Goal: Book appointment/travel/reservation

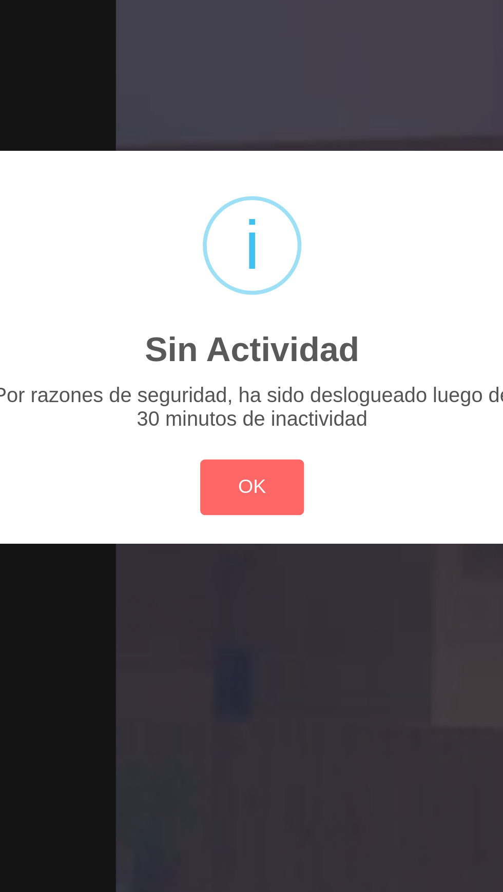
click at [256, 503] on button "OK" at bounding box center [252, 502] width 42 height 22
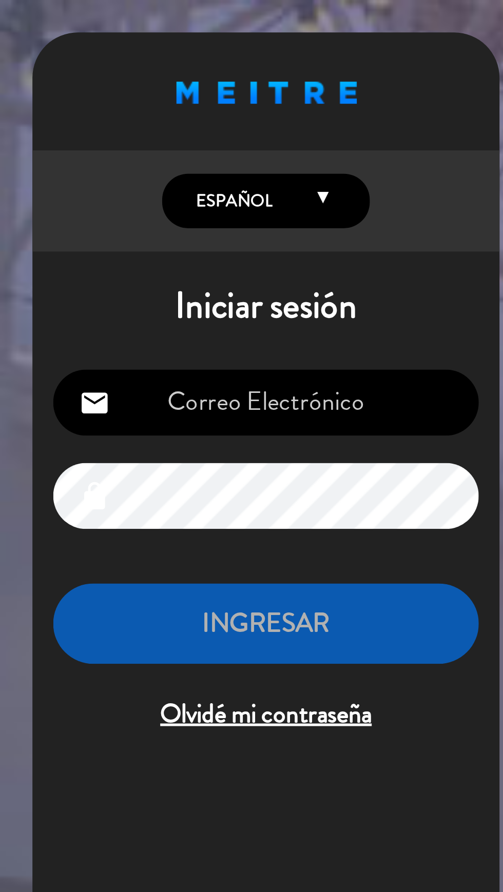
click at [128, 159] on input "email" at bounding box center [105, 159] width 168 height 26
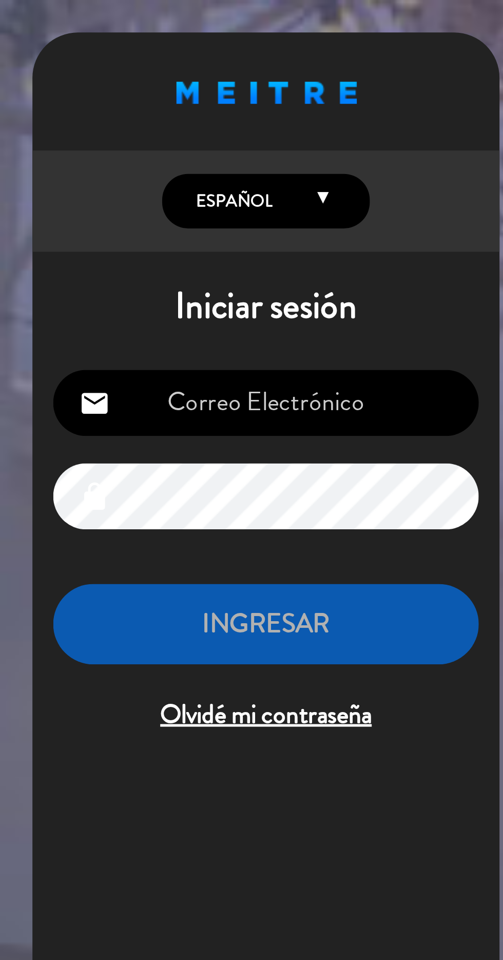
click at [131, 164] on input "email" at bounding box center [105, 159] width 168 height 26
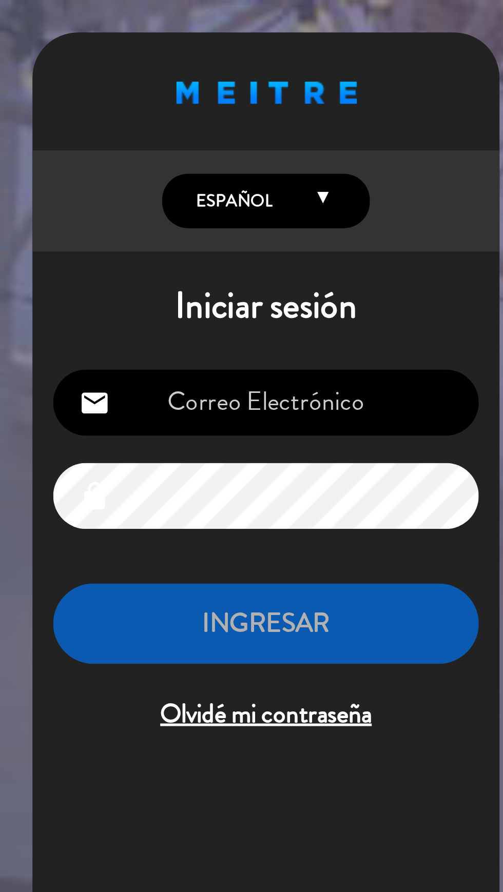
type input "[EMAIL_ADDRESS][DOMAIN_NAME]"
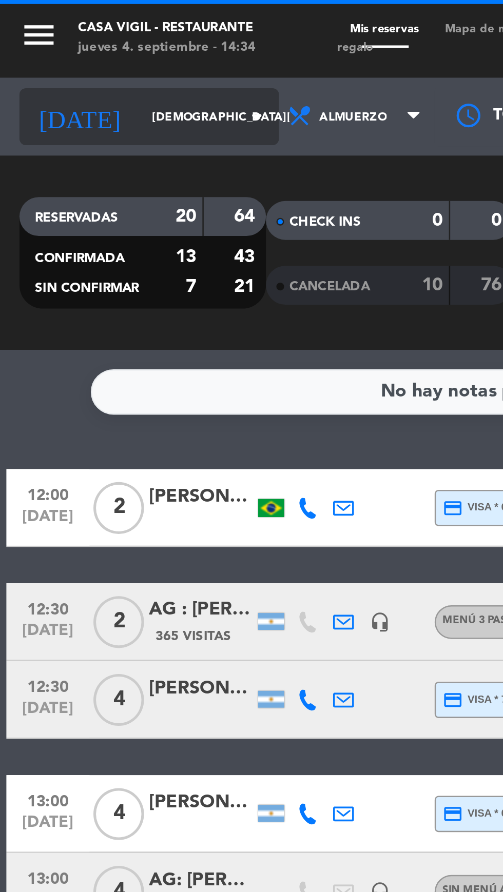
click at [67, 48] on input "[DEMOGRAPHIC_DATA][DATE]" at bounding box center [87, 46] width 65 height 16
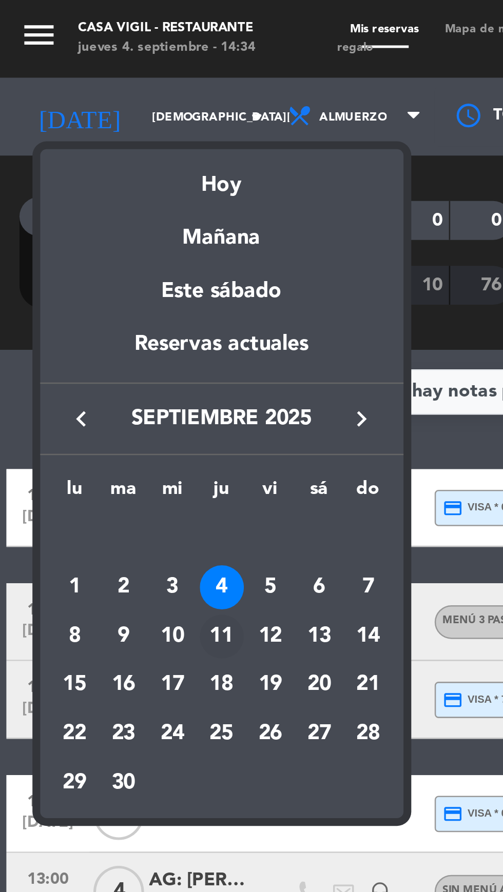
click at [88, 253] on div "11" at bounding box center [87, 251] width 17 height 17
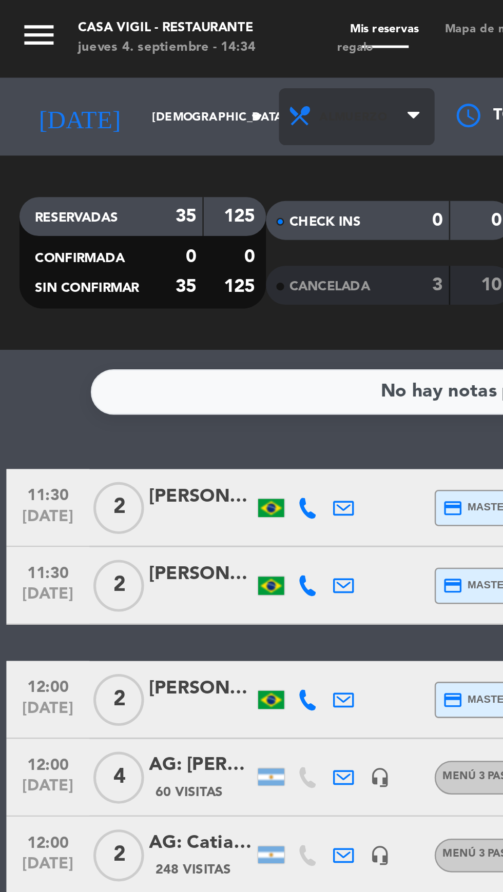
click at [153, 50] on span "Almuerzo" at bounding box center [141, 46] width 62 height 23
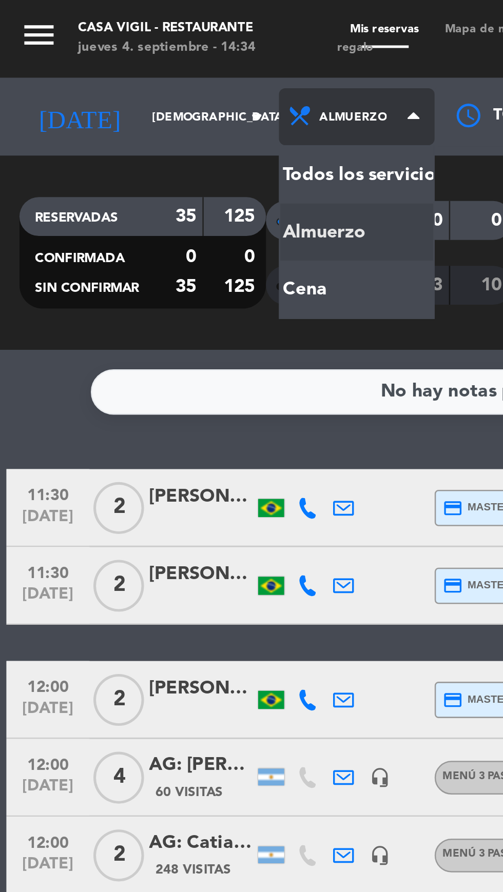
click at [125, 111] on div "menu Casa [PERSON_NAME] - Restaurante [DATE] 4. septiembre - 14:34 Mis reservas…" at bounding box center [251, 69] width 503 height 139
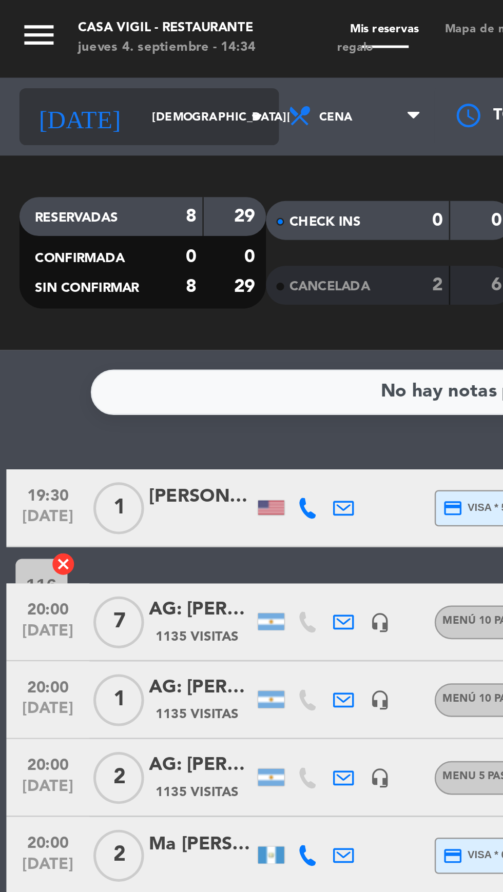
click at [79, 46] on input "[DEMOGRAPHIC_DATA][DATE]" at bounding box center [87, 46] width 65 height 16
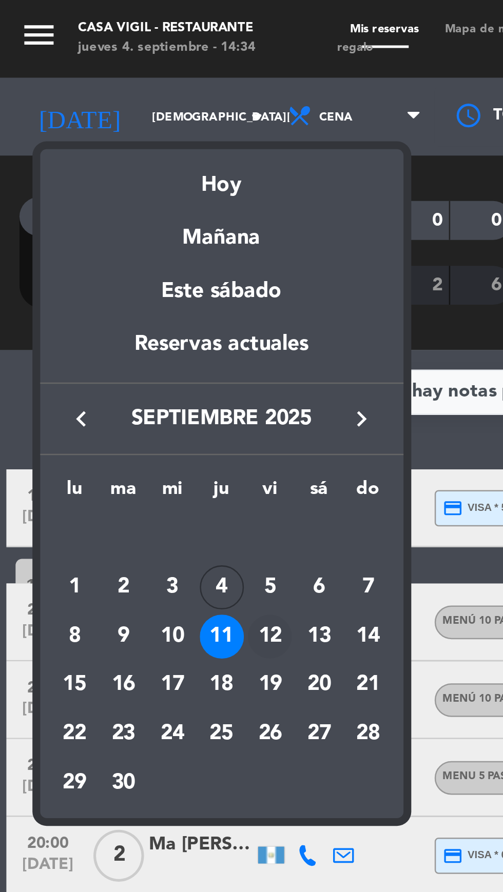
click at [105, 256] on div "12" at bounding box center [106, 251] width 17 height 17
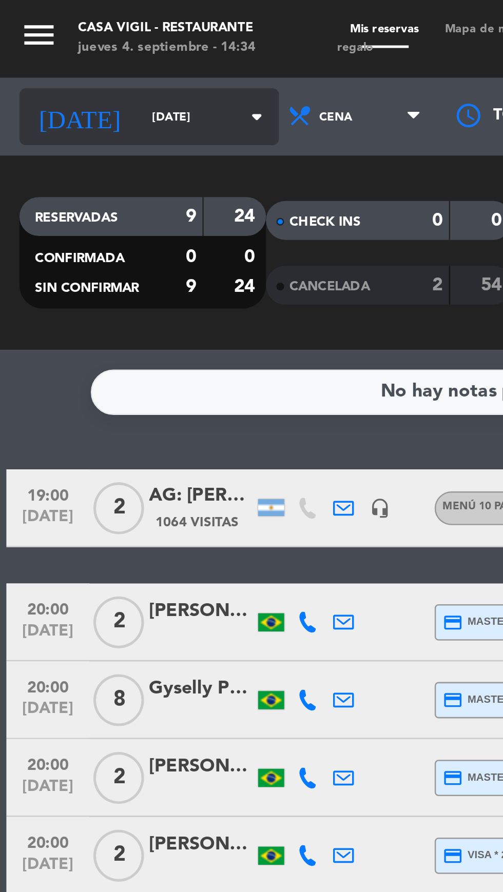
click at [79, 46] on input "[DATE]" at bounding box center [87, 46] width 65 height 16
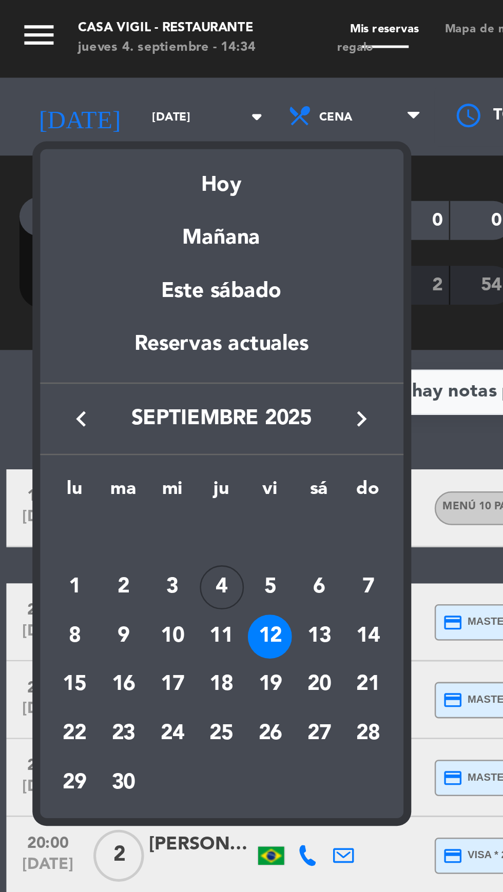
click at [116, 19] on div at bounding box center [251, 446] width 503 height 892
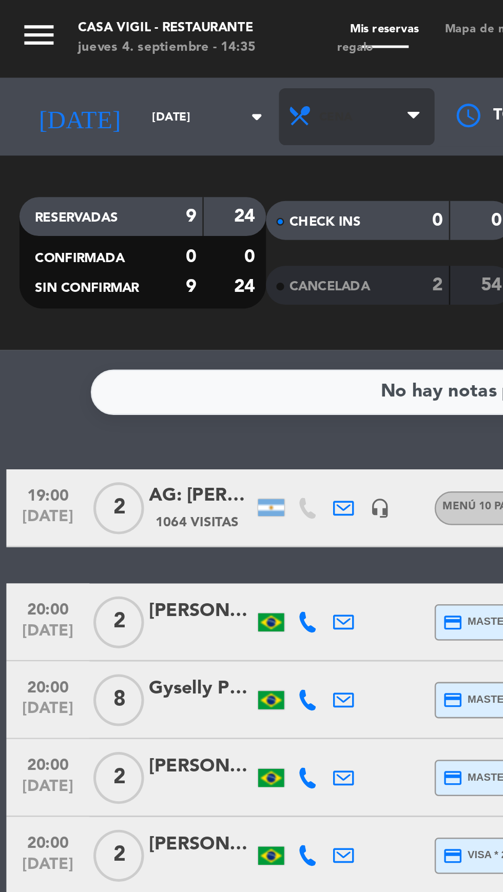
click at [139, 47] on span "Cena" at bounding box center [141, 46] width 62 height 23
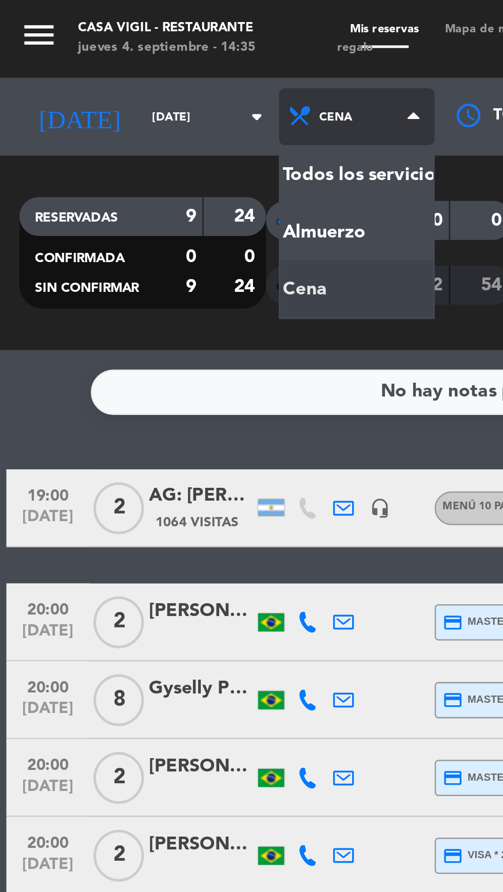
click at [126, 91] on div "menu Casa [PERSON_NAME] - Restaurante [DATE] 4. septiembre - 14:35 Mis reservas…" at bounding box center [251, 69] width 503 height 139
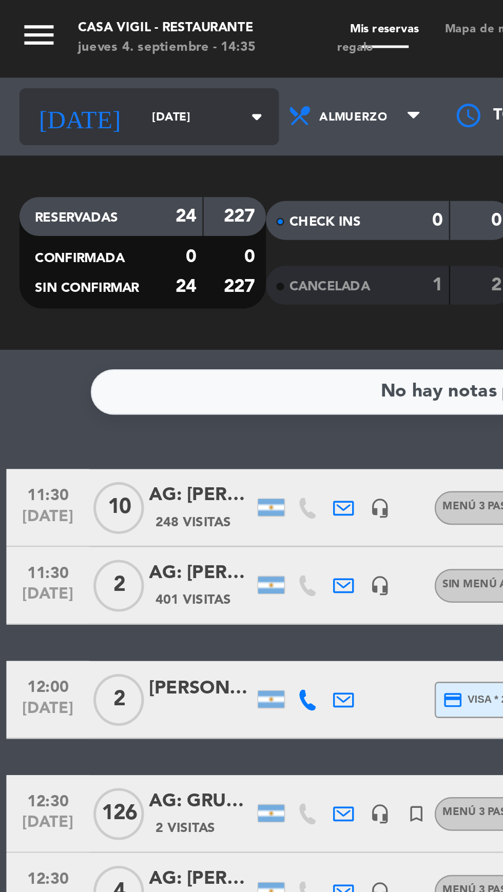
click at [79, 48] on input "[DATE]" at bounding box center [87, 46] width 65 height 16
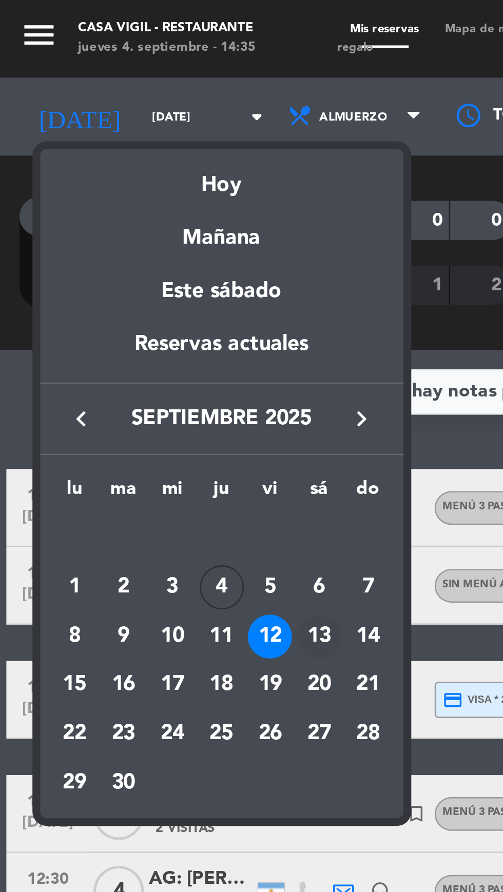
click at [129, 255] on div "13" at bounding box center [126, 251] width 17 height 17
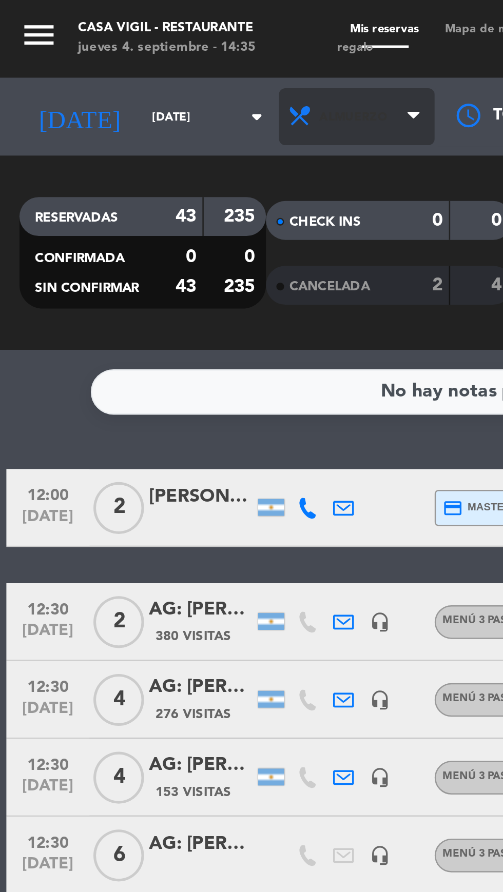
click at [155, 42] on span "Almuerzo" at bounding box center [141, 46] width 62 height 23
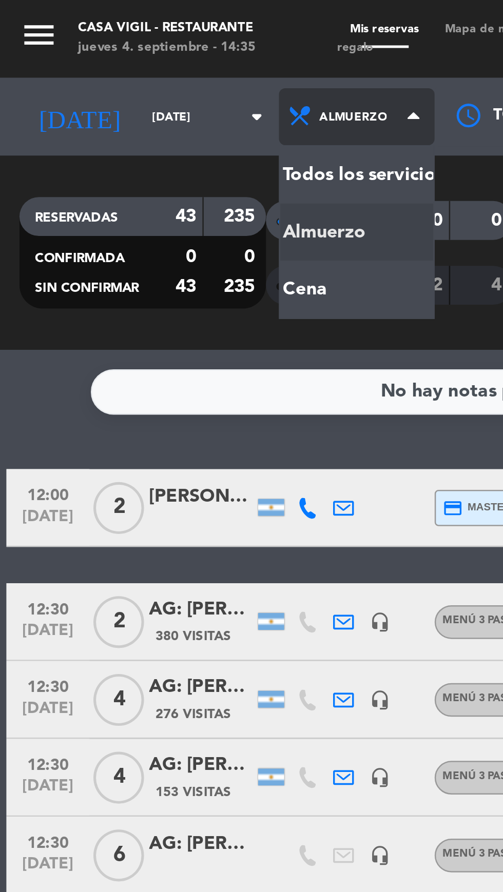
click at [112, 117] on div "menu Casa [PERSON_NAME] - Restaurante [DATE] 4. septiembre - 14:35 Mis reservas…" at bounding box center [251, 69] width 503 height 139
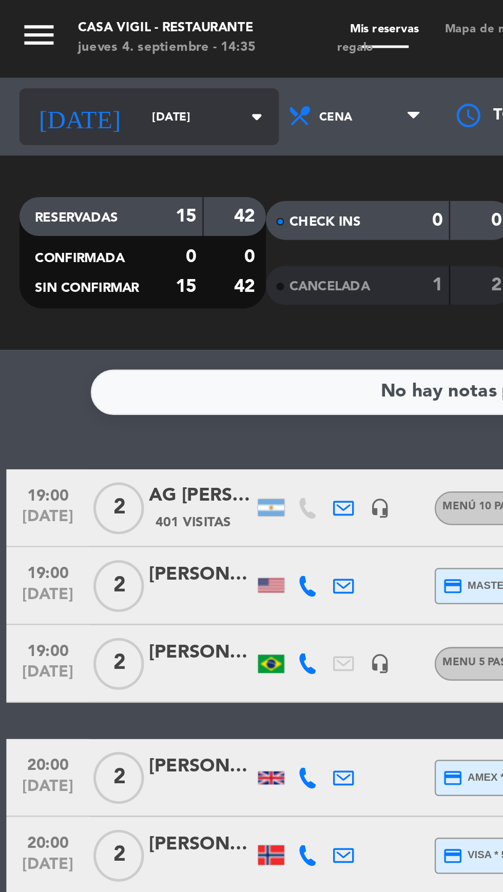
click at [71, 45] on input "[DATE]" at bounding box center [87, 46] width 65 height 16
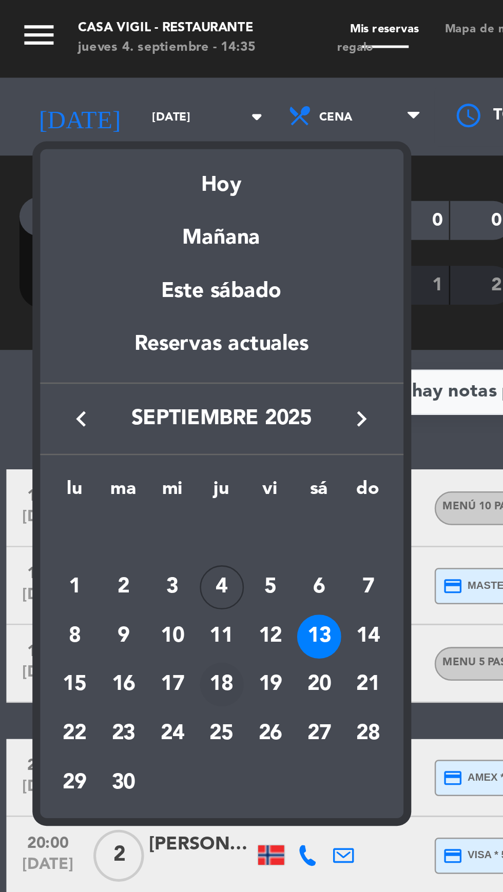
click at [92, 274] on div "18" at bounding box center [87, 270] width 17 height 17
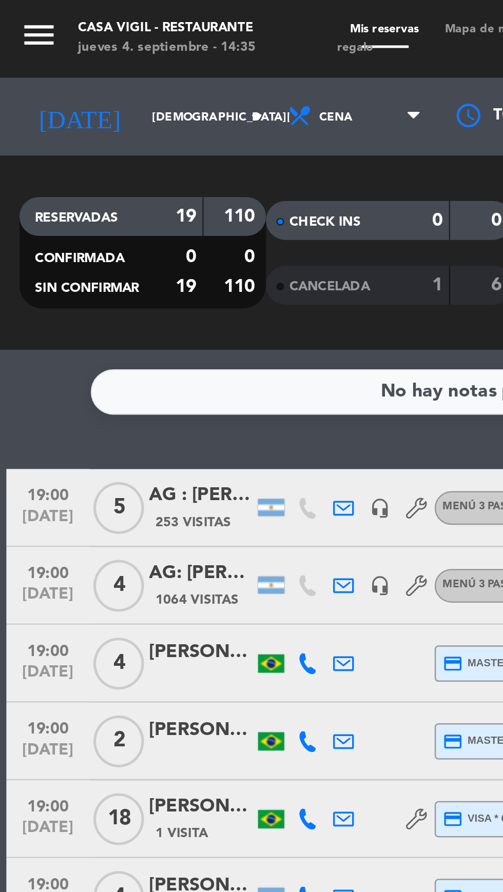
click at [18, 19] on icon "menu" at bounding box center [15, 13] width 15 height 15
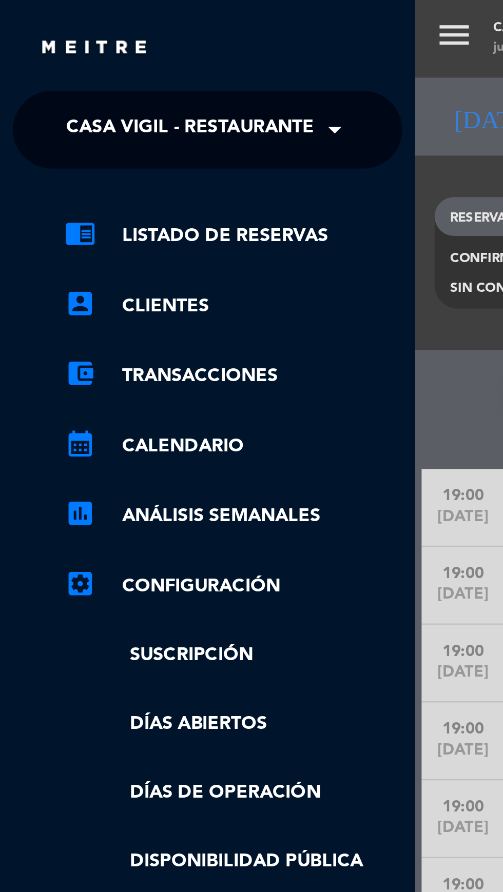
click at [128, 52] on span at bounding box center [134, 52] width 17 height 22
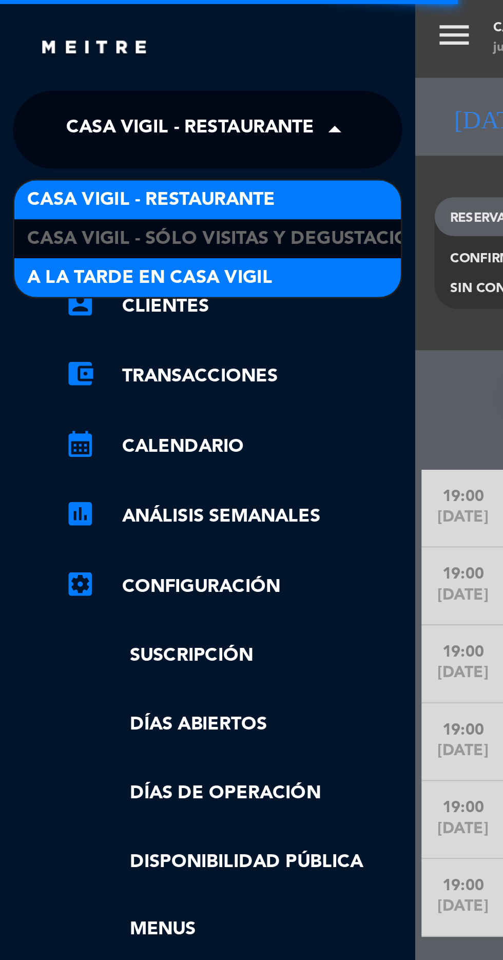
click at [101, 110] on span "A la tarde en Casa Vigil" at bounding box center [59, 110] width 97 height 12
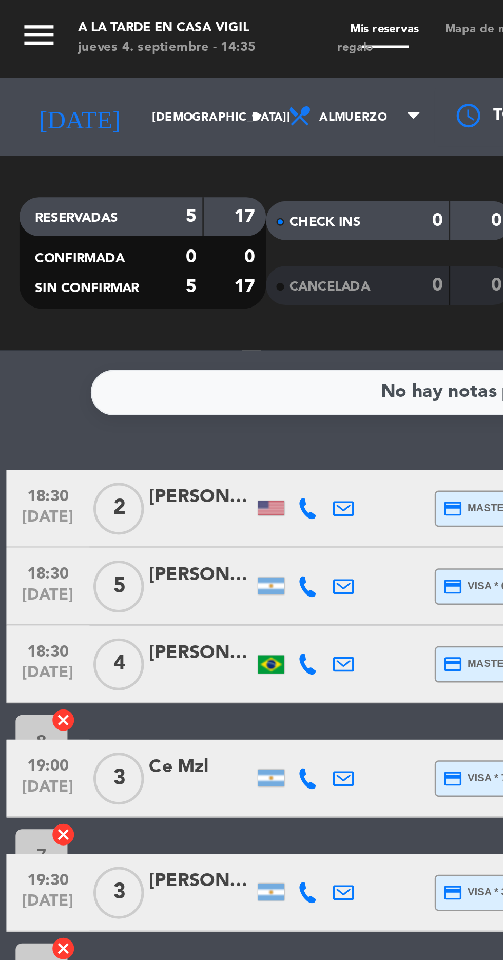
click at [18, 9] on icon "menu" at bounding box center [15, 13] width 15 height 15
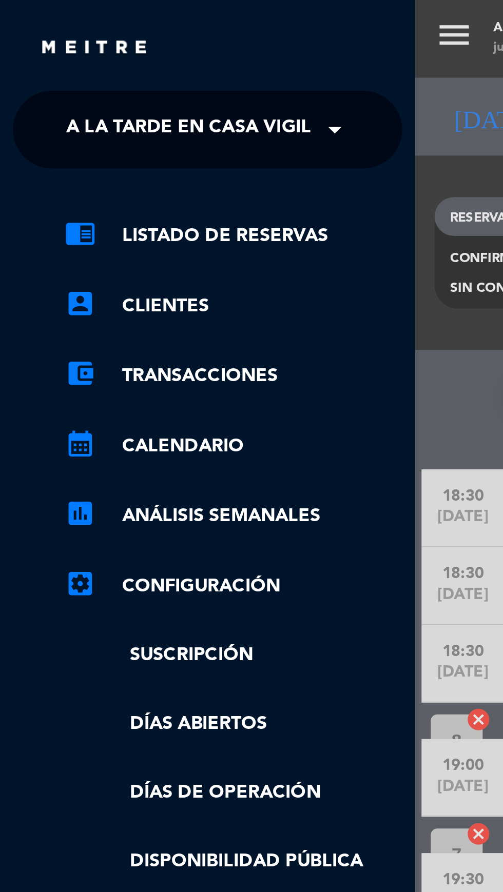
click at [131, 48] on span at bounding box center [134, 52] width 17 height 22
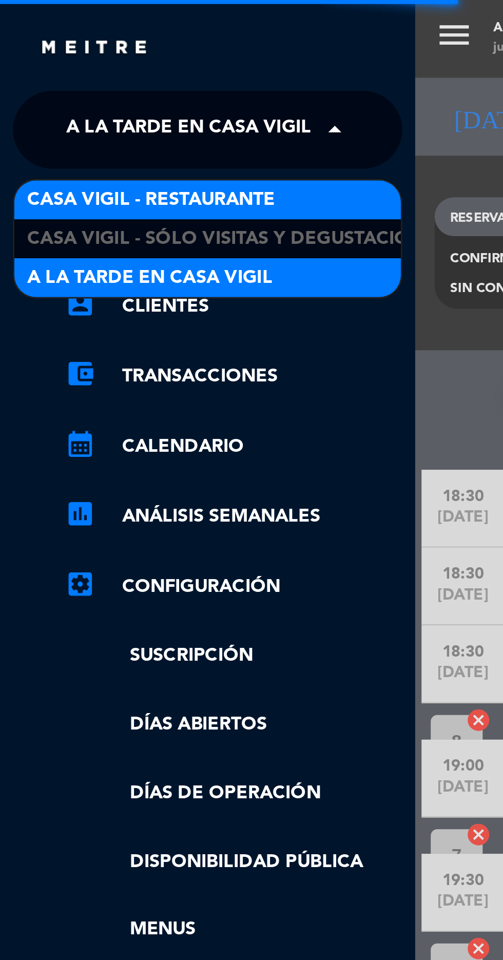
click at [111, 79] on div "Casa Vigil - Restaurante" at bounding box center [82, 78] width 153 height 15
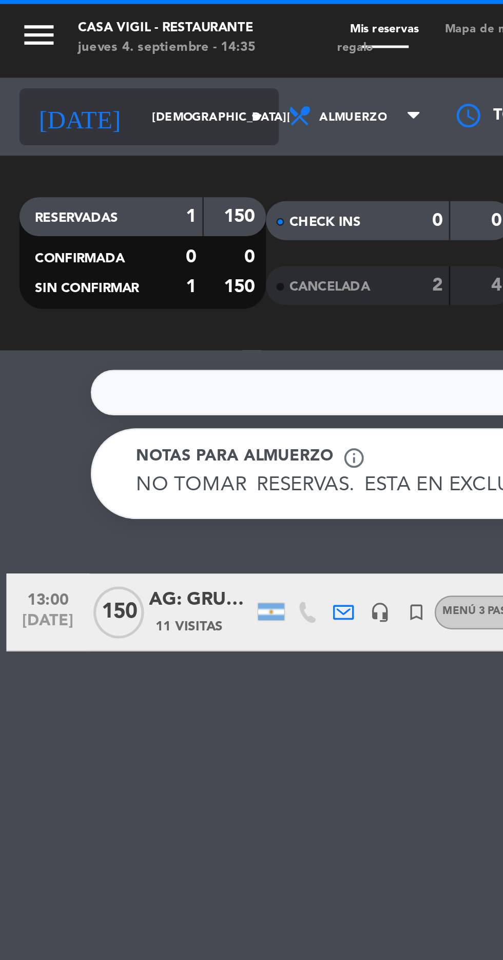
click at [79, 47] on input "[DEMOGRAPHIC_DATA][DATE]" at bounding box center [87, 46] width 65 height 16
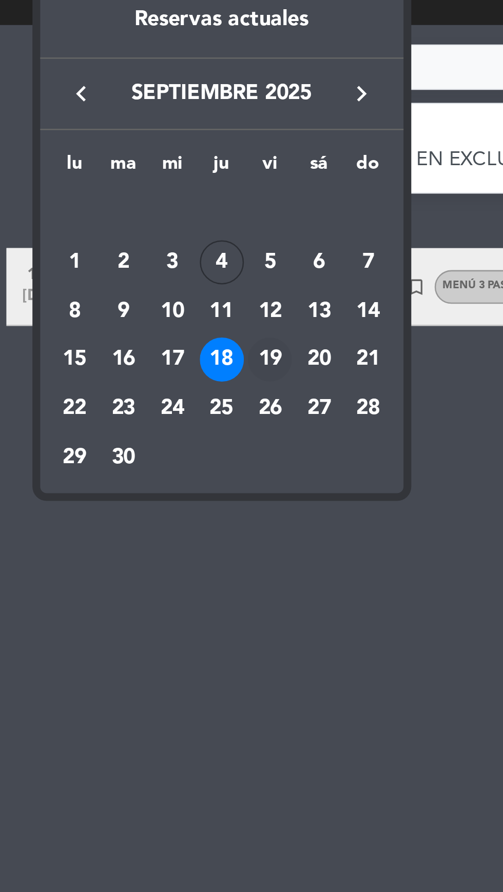
click at [106, 270] on div "19" at bounding box center [106, 270] width 17 height 17
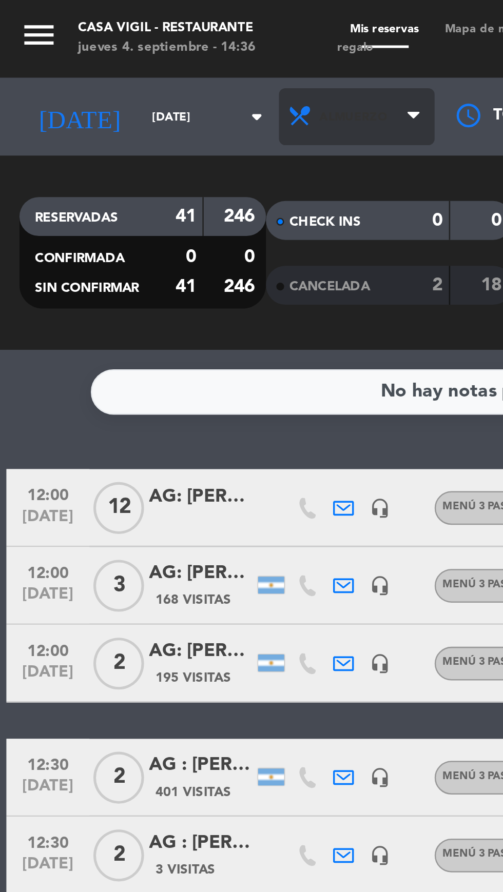
click at [159, 48] on span "Almuerzo" at bounding box center [141, 46] width 62 height 23
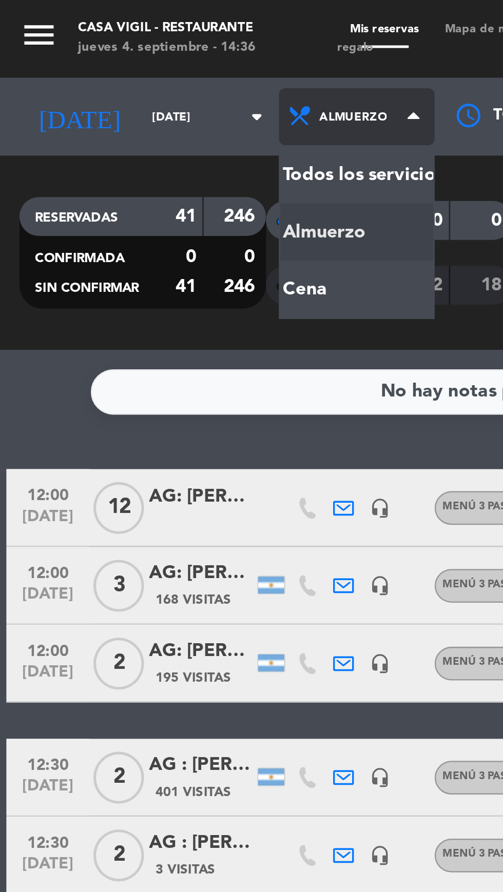
click at [114, 111] on div "menu Casa [PERSON_NAME] - Restaurante [DATE] 4. septiembre - 14:36 Mis reservas…" at bounding box center [251, 69] width 503 height 139
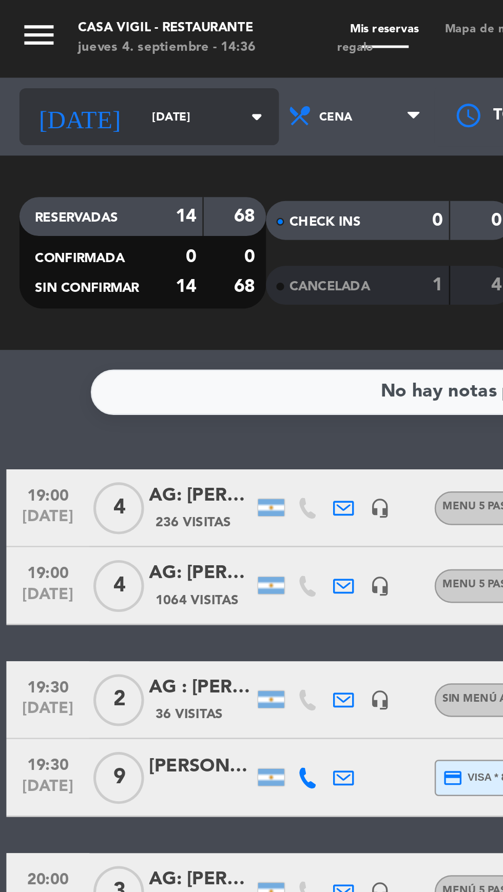
click at [67, 44] on input "[DATE]" at bounding box center [87, 46] width 65 height 16
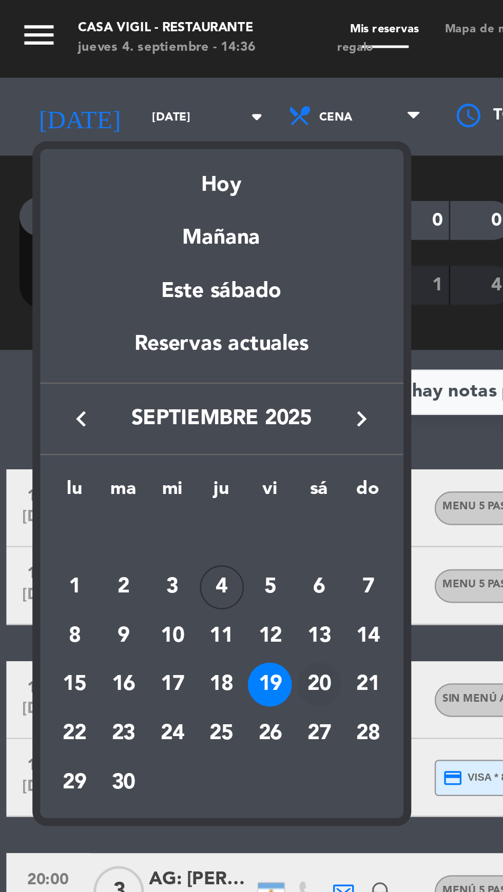
click at [128, 271] on div "20" at bounding box center [126, 270] width 17 height 17
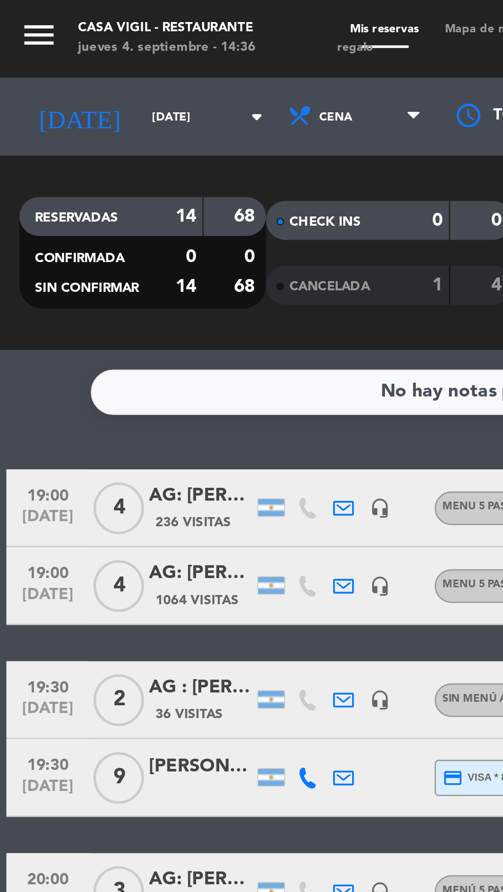
type input "[DATE]"
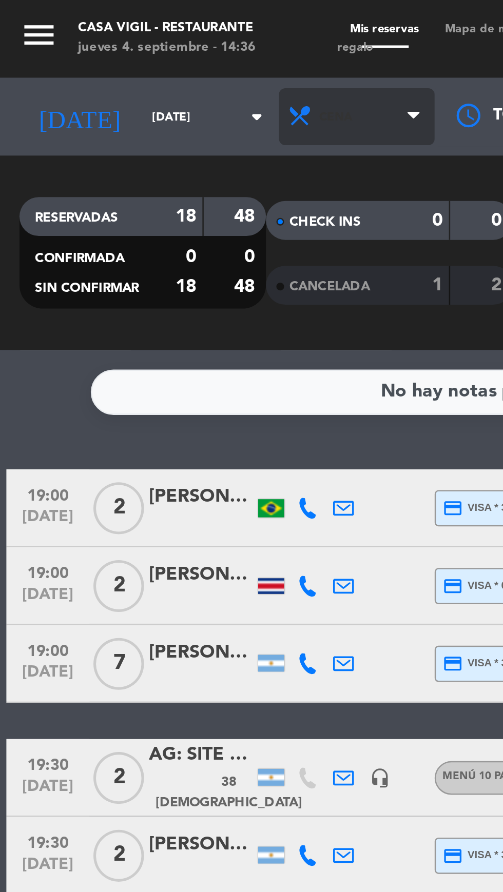
click at [153, 43] on span "Cena" at bounding box center [141, 46] width 62 height 23
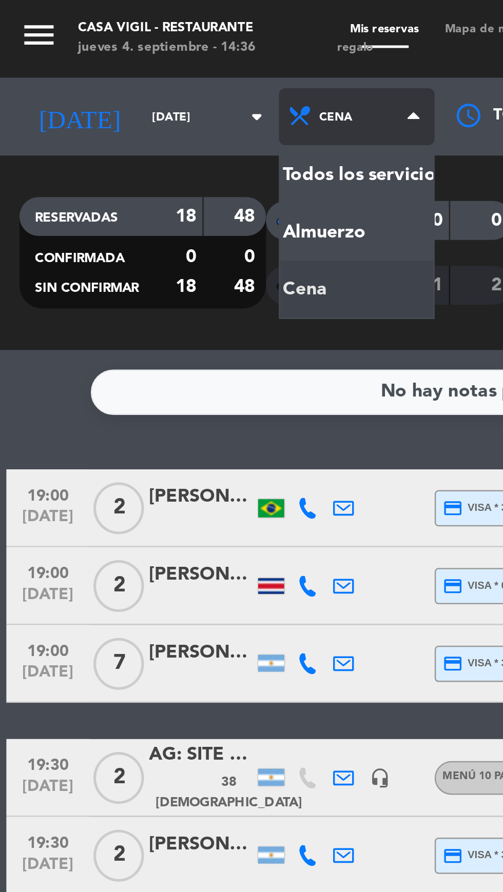
click at [129, 92] on div "menu Casa [PERSON_NAME] - Restaurante [DATE] 4. septiembre - 14:36 Mis reservas…" at bounding box center [251, 69] width 503 height 139
